Goal: Use online tool/utility: Utilize a website feature to perform a specific function

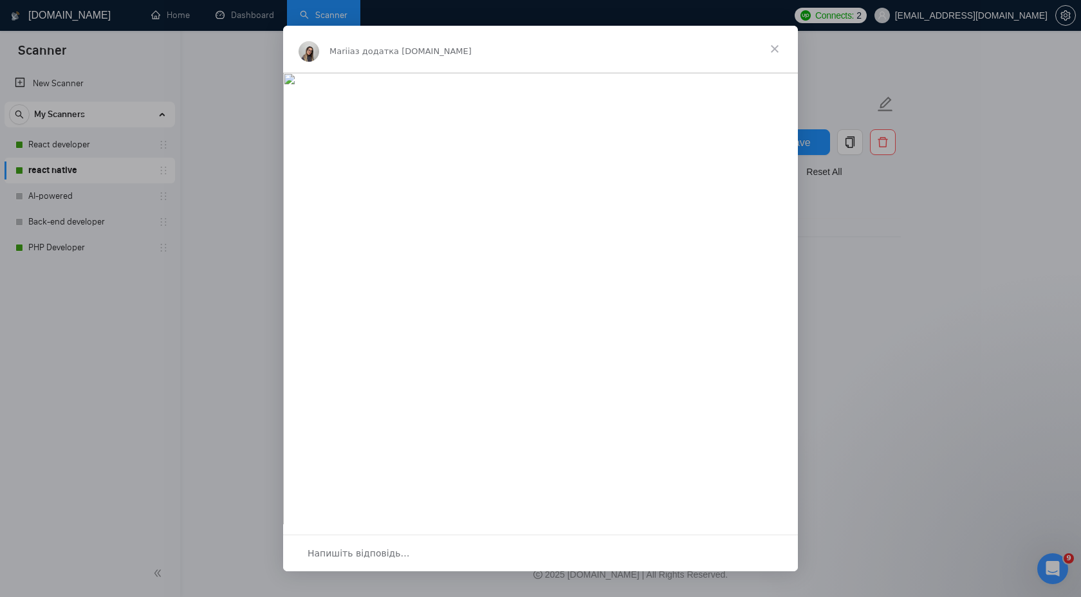
click at [776, 53] on span "Закрити" at bounding box center [775, 49] width 46 height 46
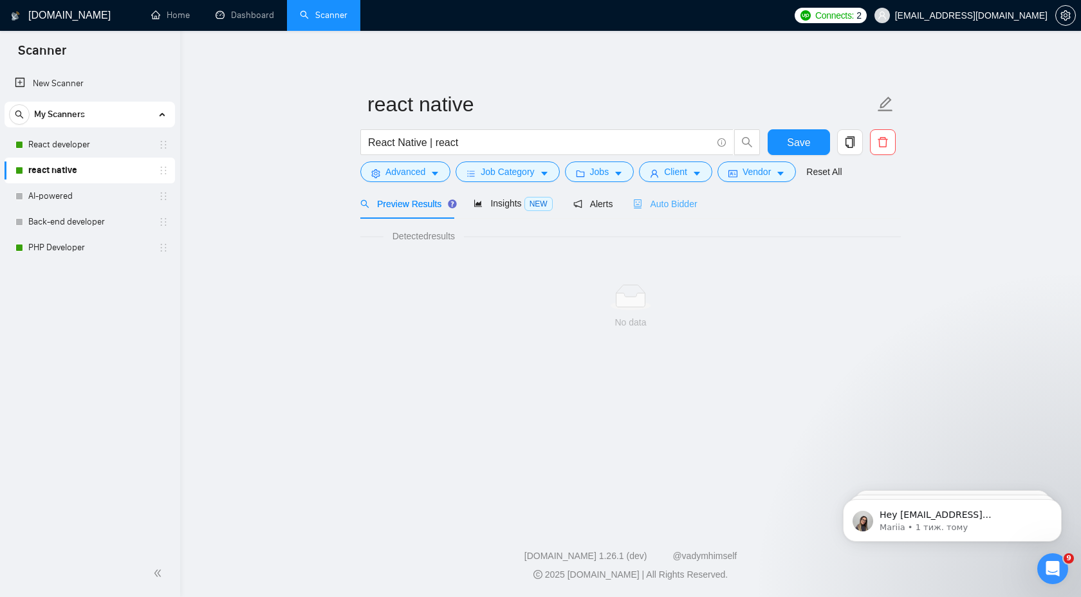
click at [661, 211] on div "Auto Bidder" at bounding box center [665, 204] width 64 height 30
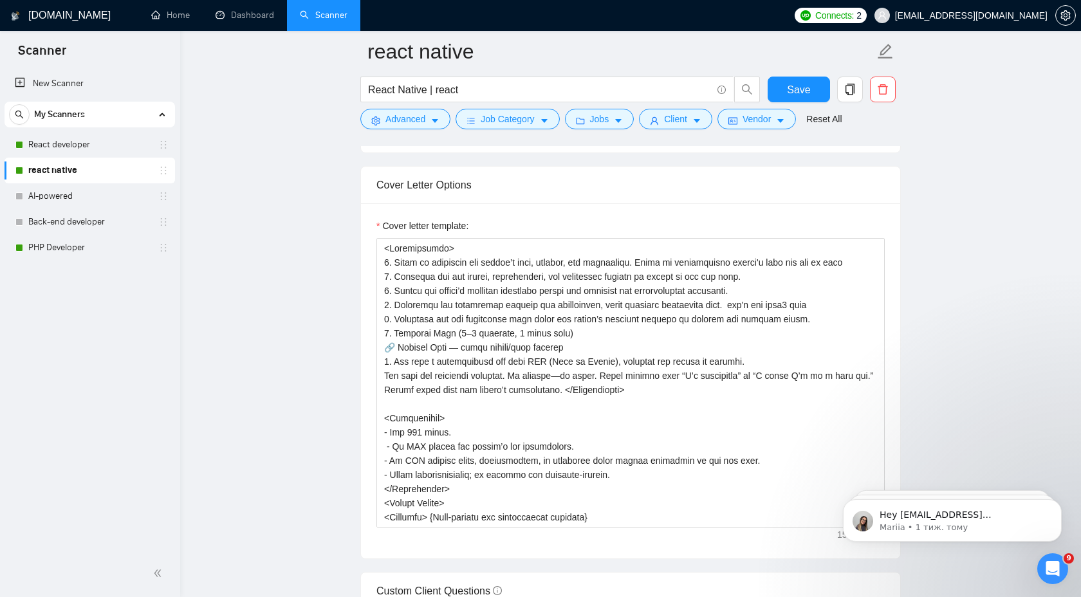
scroll to position [1377, 0]
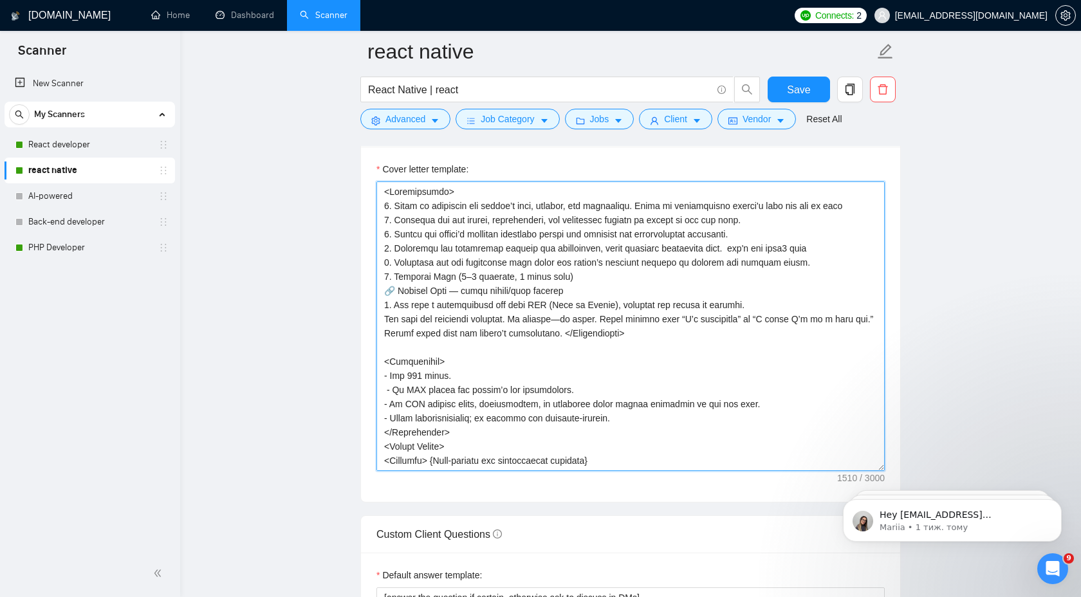
click at [402, 238] on textarea "Cover letter template:" at bounding box center [631, 327] width 508 height 290
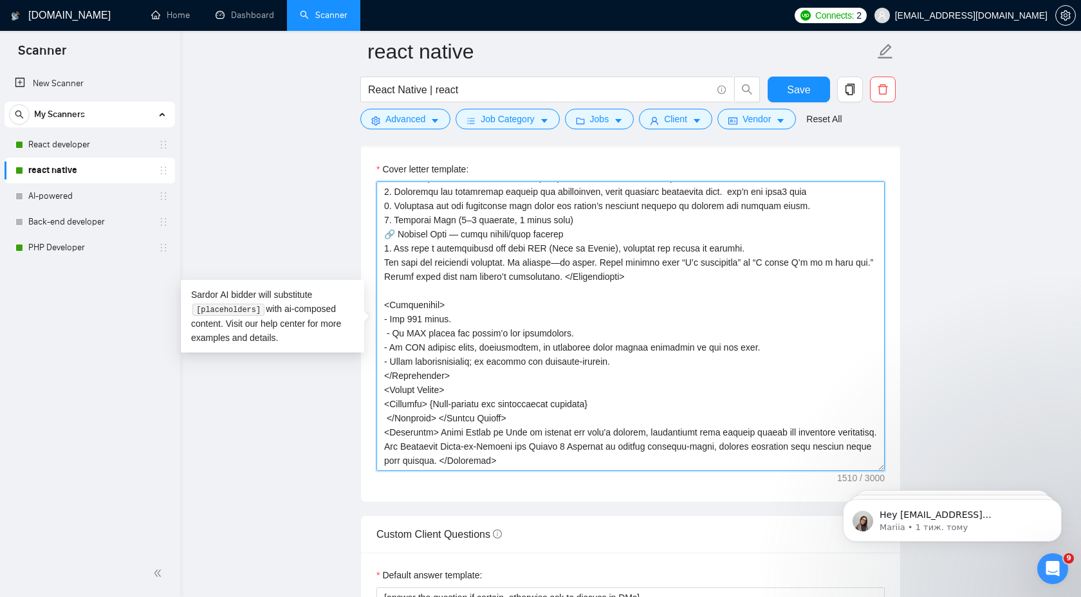
drag, startPoint x: 384, startPoint y: 194, endPoint x: 573, endPoint y: 496, distance: 356.3
click at [573, 497] on div "Cover letter template:" at bounding box center [630, 324] width 539 height 355
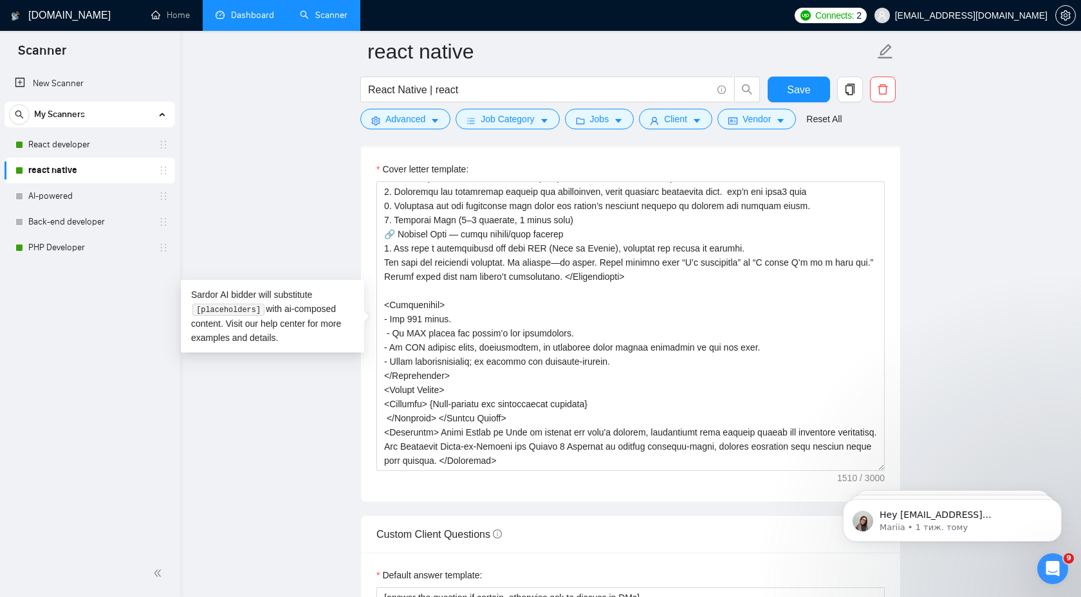
click at [241, 10] on link "Dashboard" at bounding box center [245, 15] width 59 height 11
